Goal: Task Accomplishment & Management: Use online tool/utility

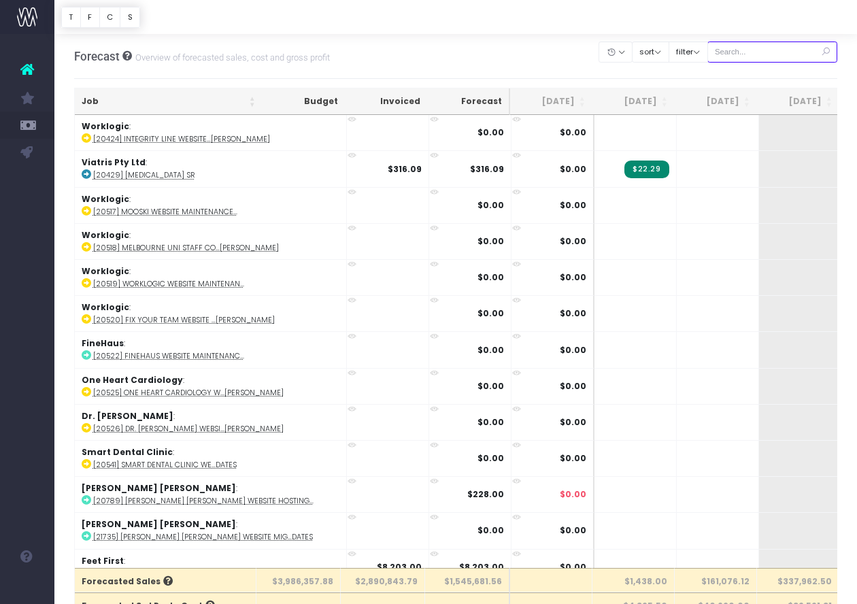
click at [758, 54] on input "text" at bounding box center [773, 51] width 131 height 21
paste input "24609"
type input "24609"
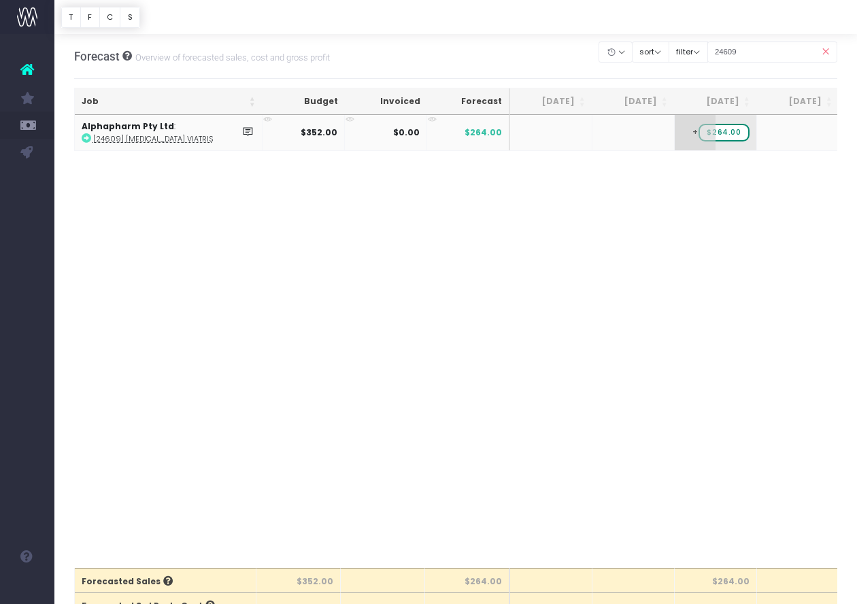
click at [699, 139] on span "+" at bounding box center [695, 132] width 41 height 35
click at [741, 186] on div "Job Budget Invoiced Forecast [DATE] [DATE] [DATE] Sep [DATE] Nov [DATE] Jan [DA…" at bounding box center [456, 341] width 764 height 453
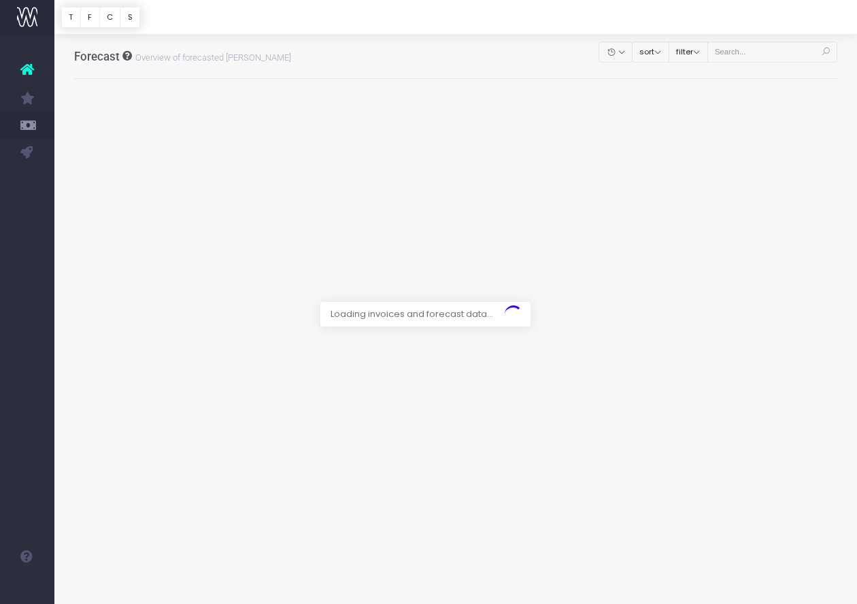
click at [774, 53] on div at bounding box center [428, 302] width 857 height 604
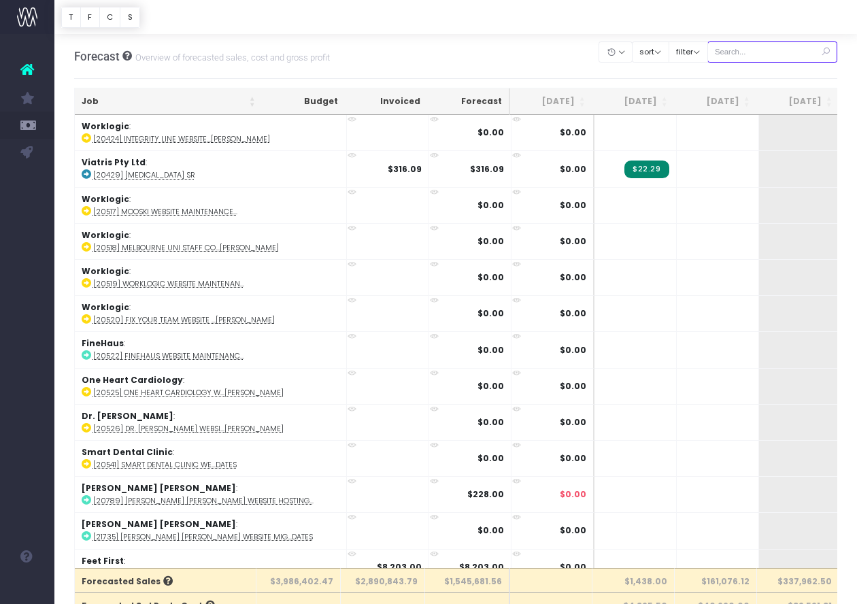
click at [774, 56] on input "text" at bounding box center [773, 51] width 131 height 21
paste input "24609"
type input "24609"
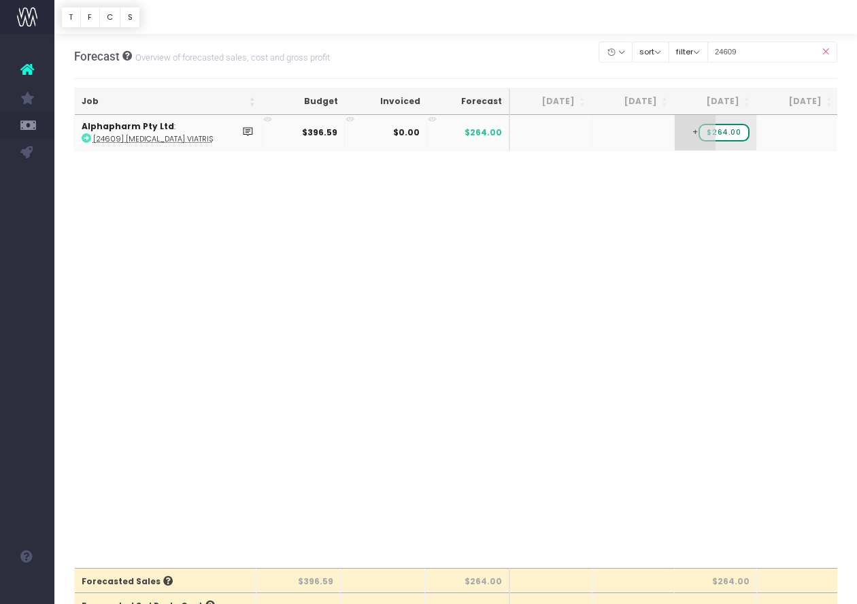
click at [701, 127] on span "+" at bounding box center [695, 132] width 41 height 35
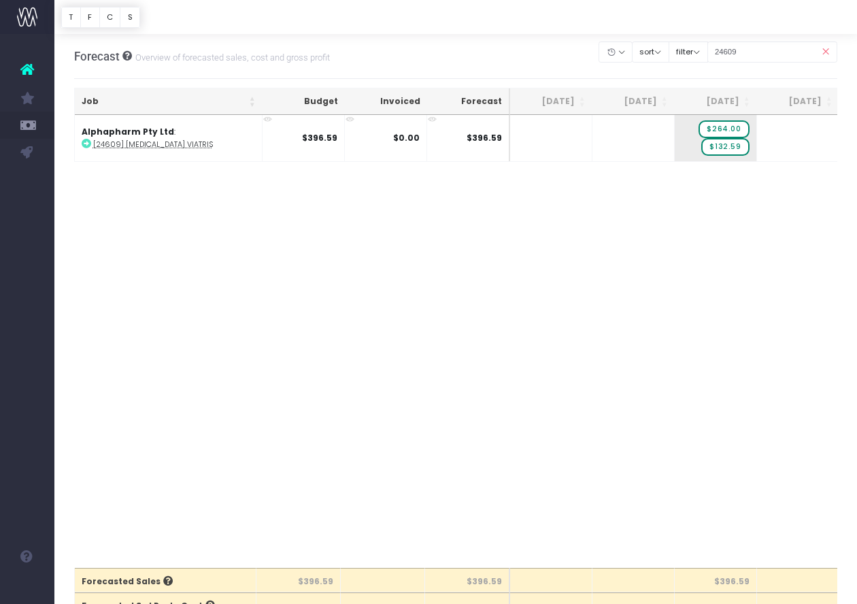
click at [743, 181] on div "Job Budget Invoiced Forecast Jun 25 Jul 25 Aug 25 Sep 25 Oct 25 Nov 25 Dec 25 J…" at bounding box center [456, 341] width 764 height 453
